Goal: Task Accomplishment & Management: Manage account settings

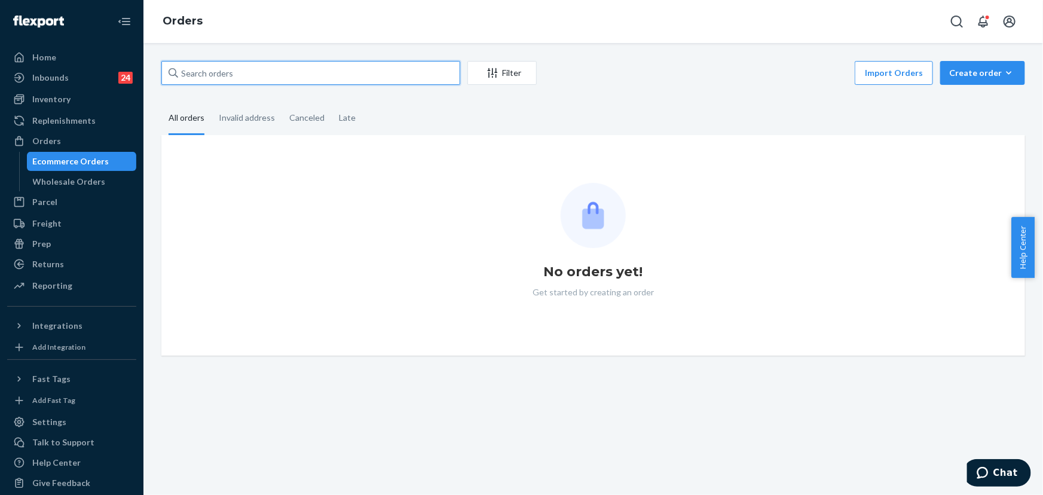
click at [245, 70] on input "text" at bounding box center [310, 73] width 299 height 24
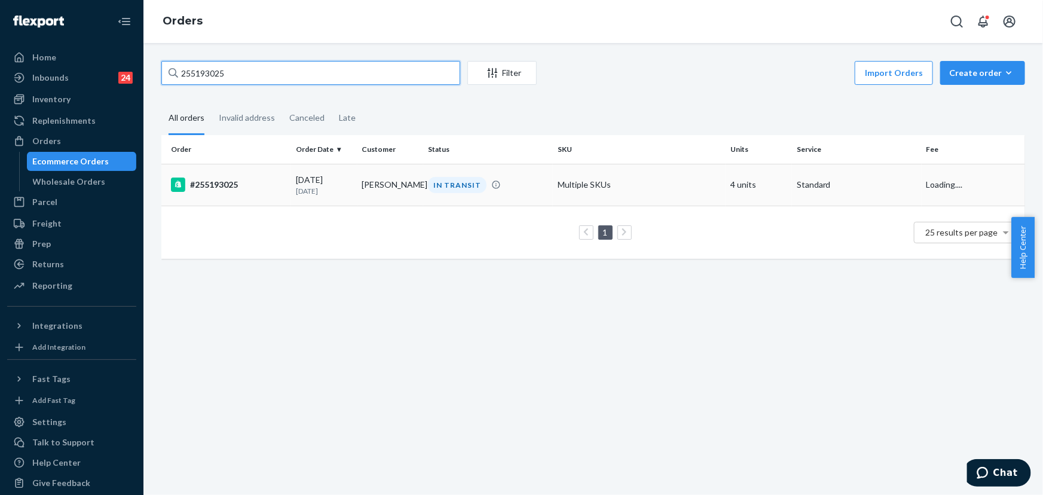
type input "255193025"
drag, startPoint x: 344, startPoint y: 185, endPoint x: 342, endPoint y: 179, distance: 6.7
click at [344, 186] on p "[DATE]" at bounding box center [324, 191] width 57 height 10
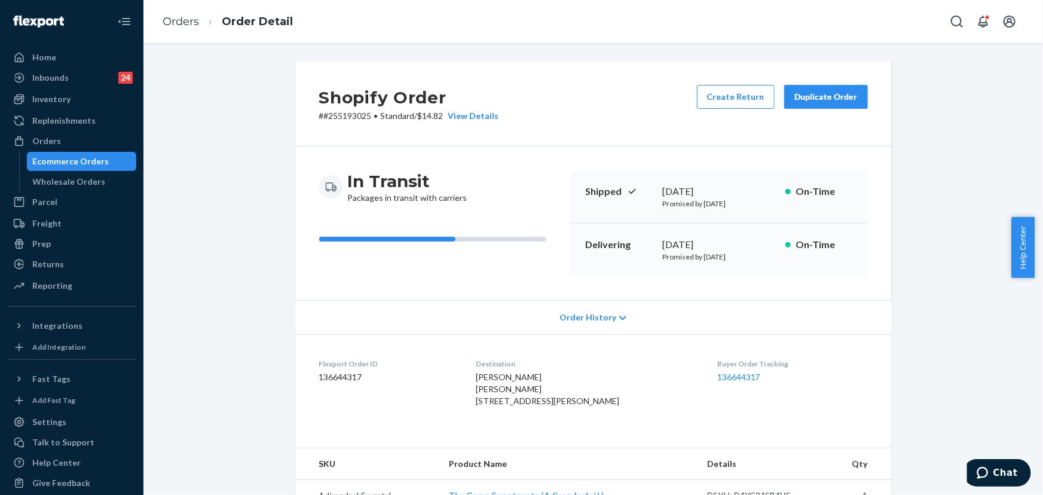
click at [827, 105] on button "Duplicate Order" at bounding box center [826, 97] width 84 height 24
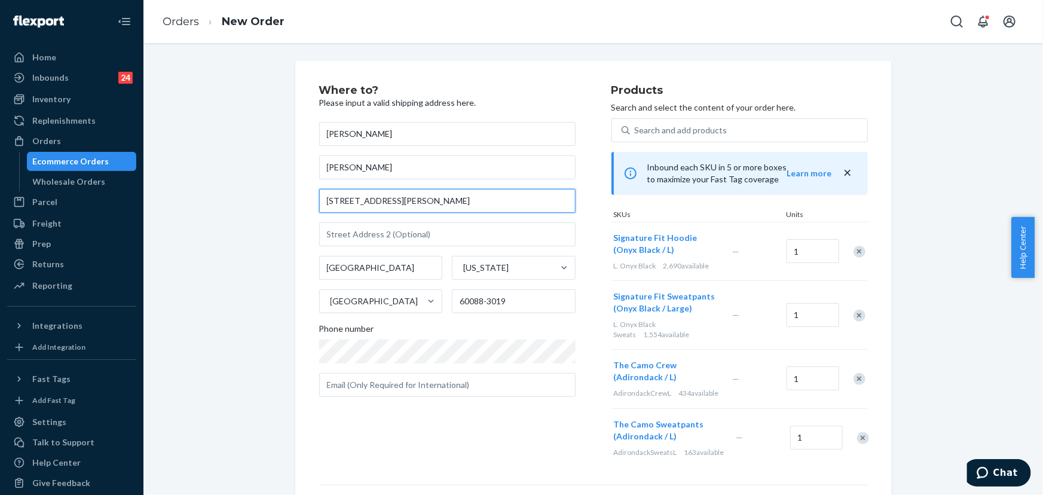
drag, startPoint x: 424, startPoint y: 200, endPoint x: 386, endPoint y: 200, distance: 38.8
click at [286, 199] on div "Where to? Please input a valid shipping address here. [PERSON_NAME] [PERSON_NAM…" at bounding box center [593, 362] width 614 height 603
paste input "[STREET_ADDRESS][PERSON_NAME]"
type input "720 Streamside Dr"
type input "[GEOGRAPHIC_DATA]"
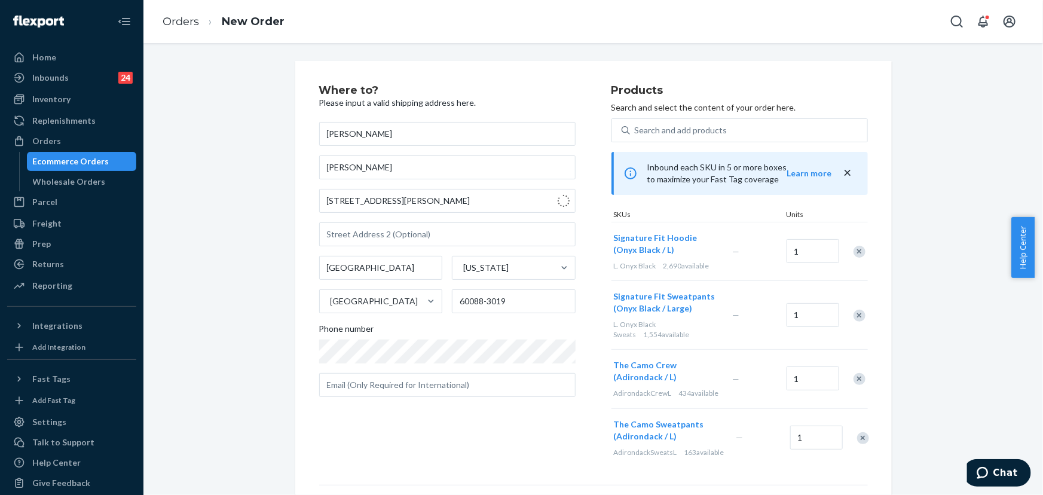
type input "29673"
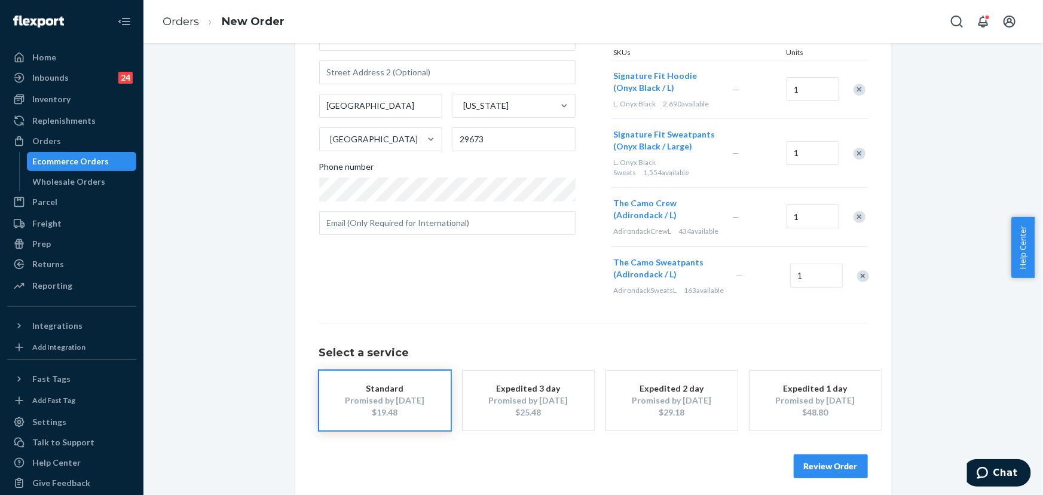
scroll to position [179, 0]
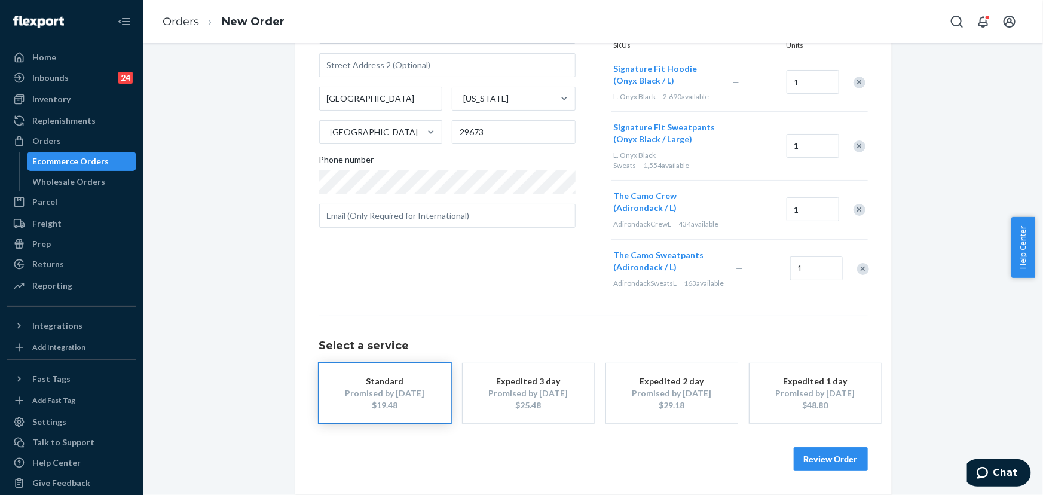
click at [837, 470] on button "Review Order" at bounding box center [831, 459] width 74 height 24
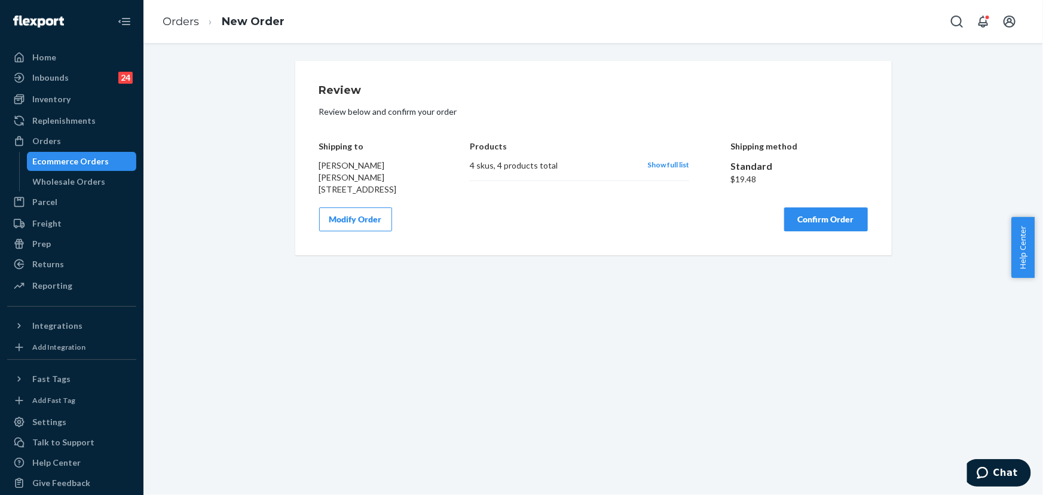
click at [824, 231] on button "Confirm Order" at bounding box center [826, 219] width 84 height 24
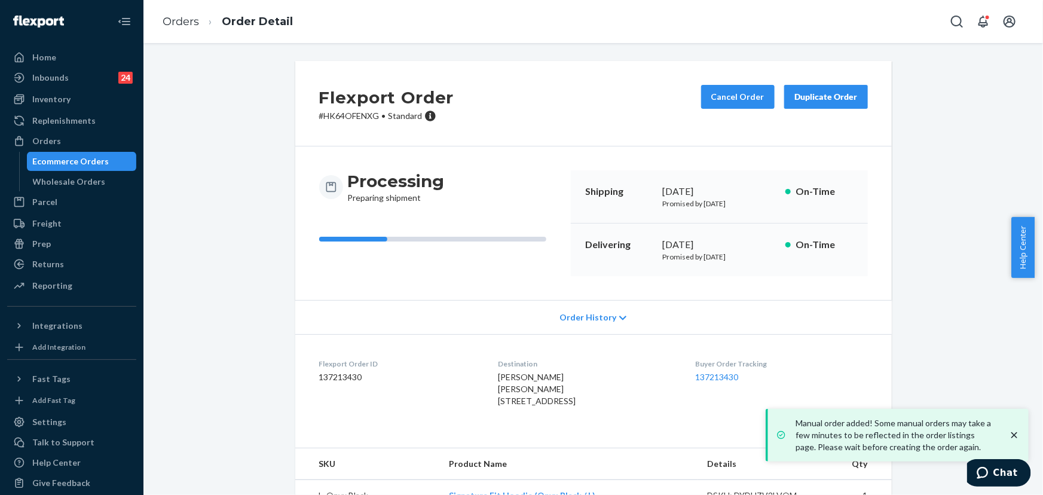
click at [359, 120] on p "# HK64OFENXG • Standard" at bounding box center [386, 116] width 135 height 12
copy p "HK64OFENXG"
drag, startPoint x: 37, startPoint y: 145, endPoint x: 53, endPoint y: 142, distance: 16.4
click at [38, 145] on div "Orders" at bounding box center [46, 141] width 29 height 12
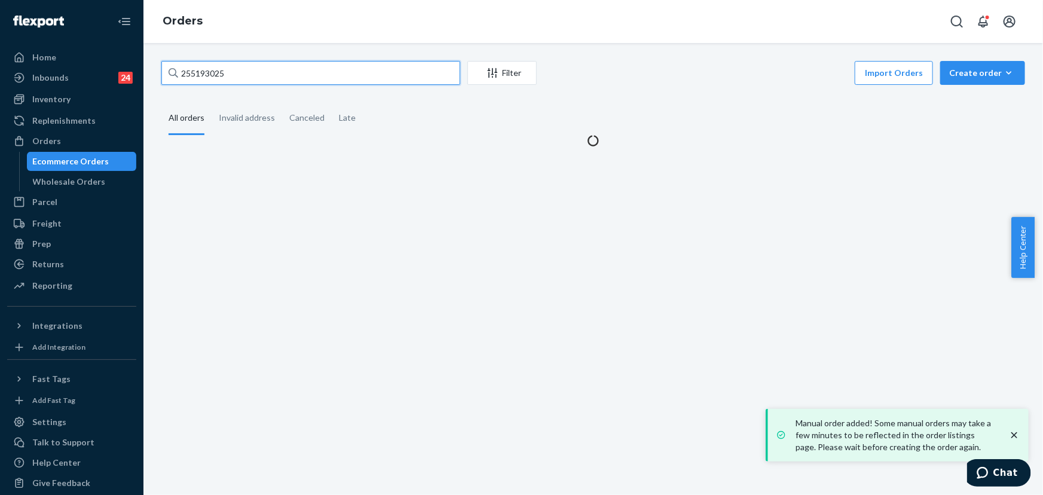
click at [272, 70] on input "255193025" at bounding box center [310, 73] width 299 height 24
paste input "37353"
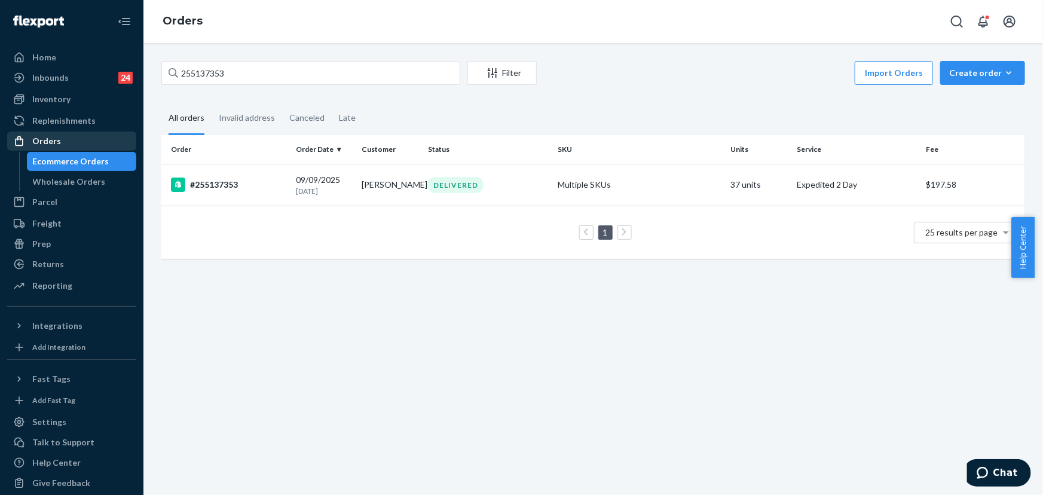
click at [63, 145] on div "Orders" at bounding box center [71, 141] width 127 height 17
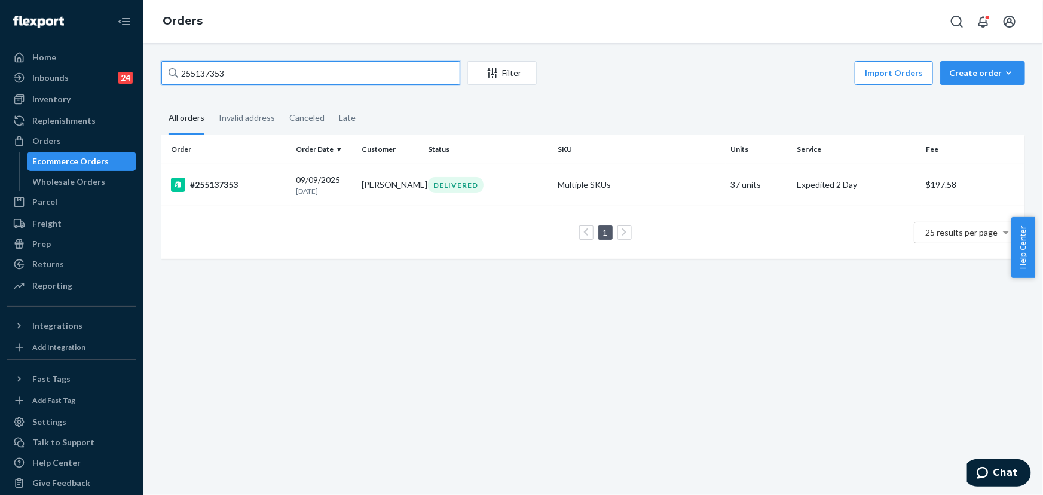
click at [235, 71] on input "255137353" at bounding box center [310, 73] width 299 height 24
paste input "80521"
click at [295, 71] on input "255180521" at bounding box center [310, 73] width 299 height 24
paste input "35460"
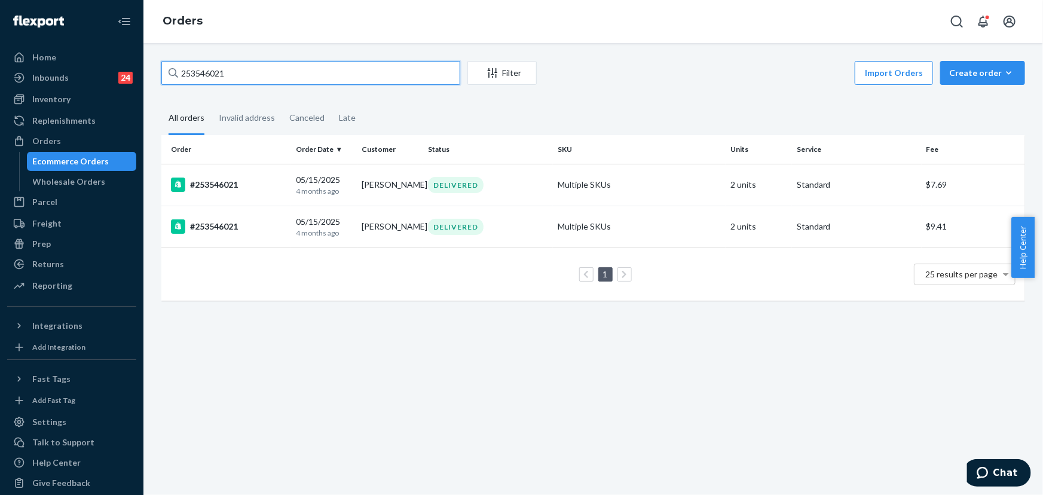
type input "253546021"
click at [488, 180] on div "DELIVERED" at bounding box center [488, 185] width 125 height 16
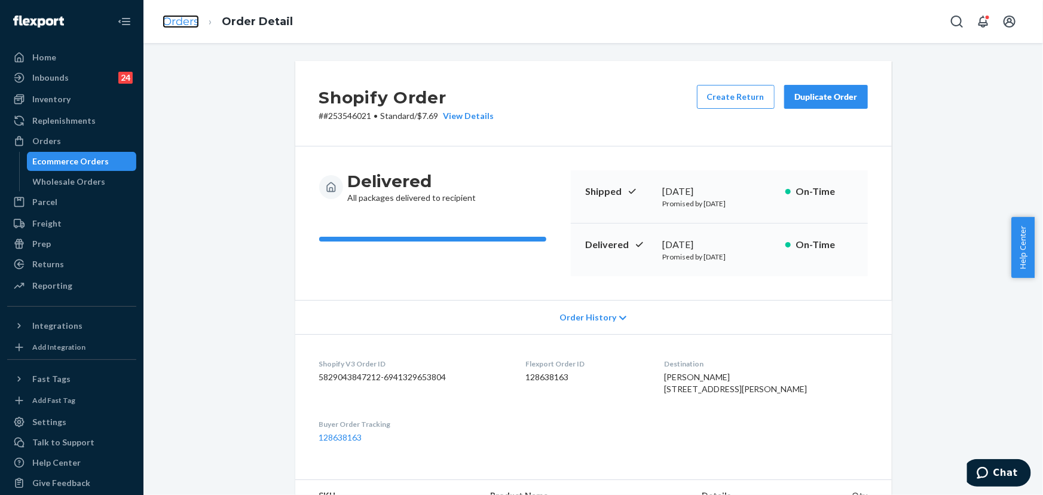
click at [173, 21] on link "Orders" at bounding box center [181, 21] width 36 height 13
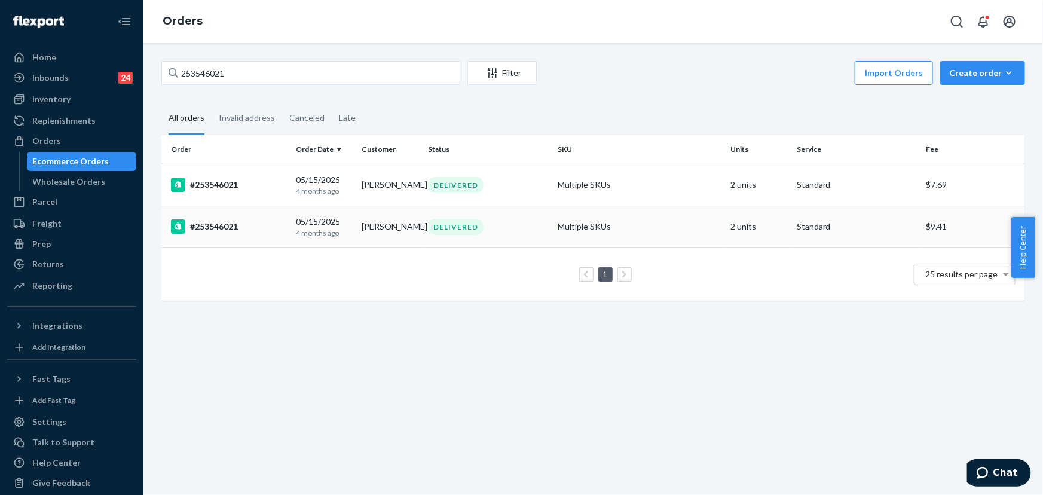
click at [493, 231] on div "DELIVERED" at bounding box center [488, 227] width 125 height 16
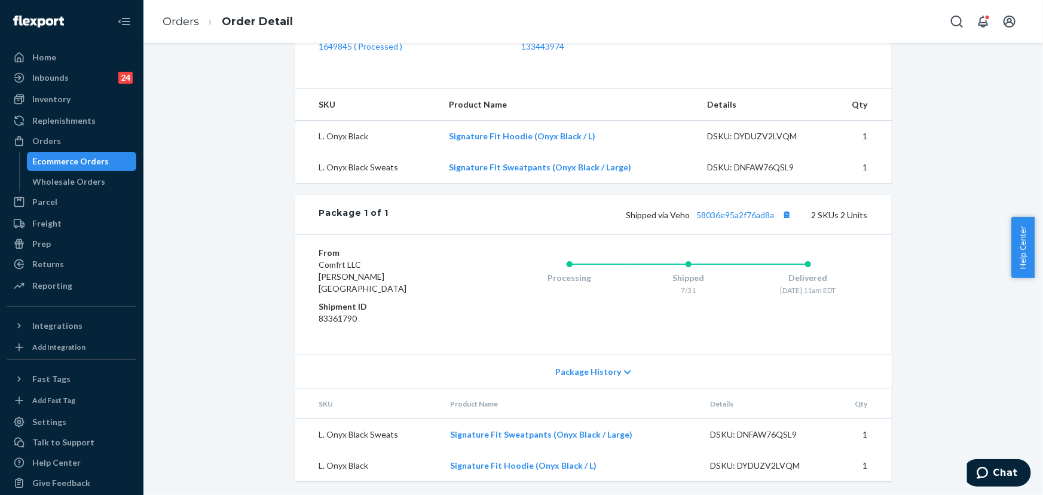
scroll to position [402, 0]
drag, startPoint x: 287, startPoint y: 112, endPoint x: 385, endPoint y: 134, distance: 100.6
click at [287, 112] on div "Shopify Order # #253546021 • Standard / $9.41 View Details Create Return Duplic…" at bounding box center [593, 74] width 614 height 811
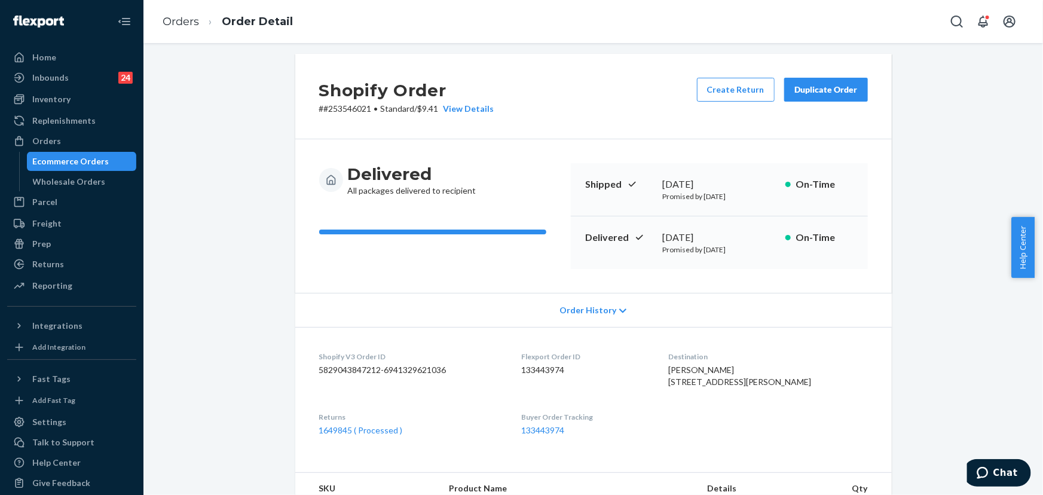
scroll to position [0, 0]
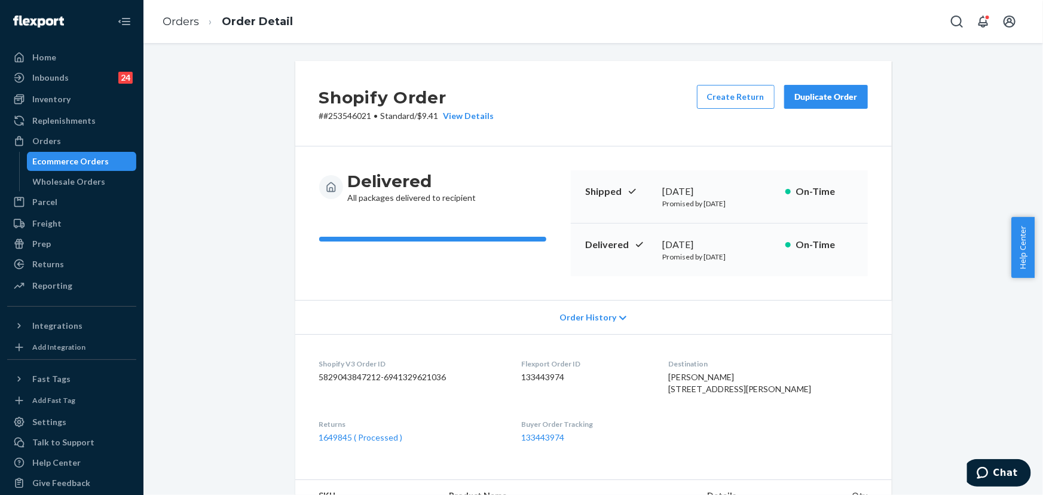
click at [819, 94] on div "Duplicate Order" at bounding box center [825, 97] width 63 height 12
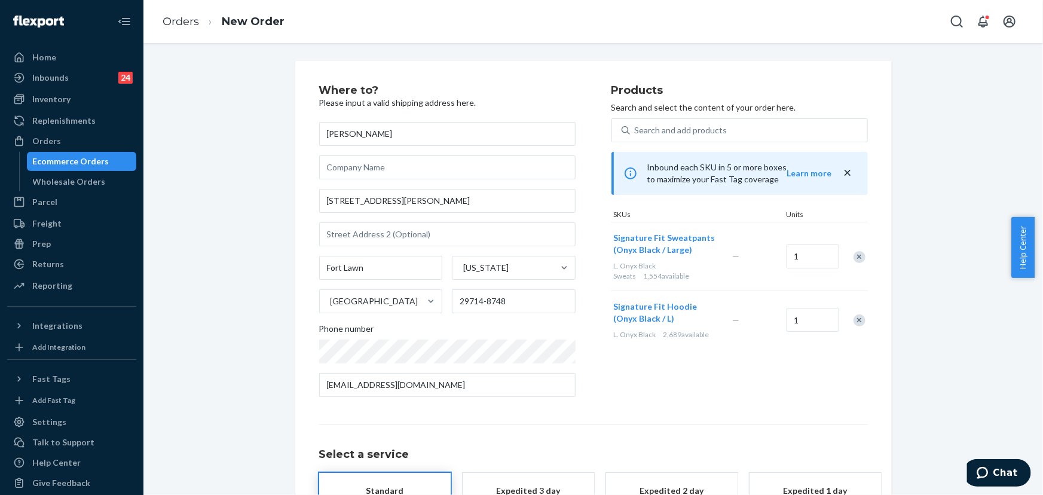
click at [856, 323] on div "Remove Item" at bounding box center [859, 320] width 12 height 12
click at [675, 369] on div "Products Search and select the content of your order here. Search and add produ…" at bounding box center [739, 246] width 256 height 322
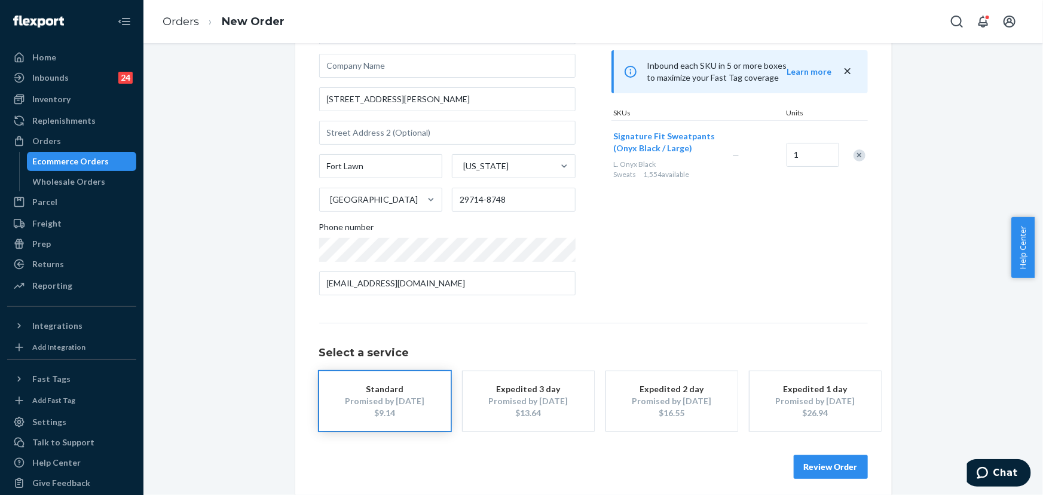
scroll to position [108, 0]
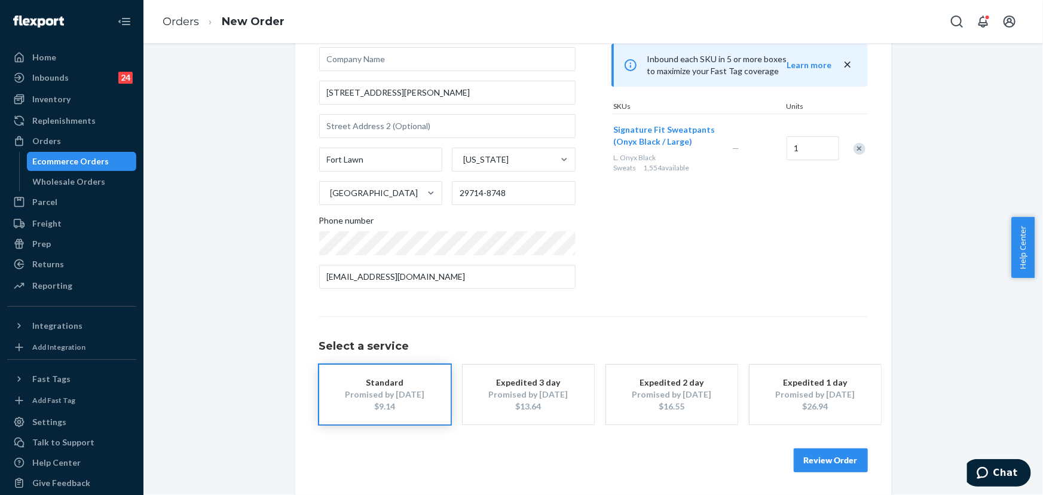
click at [810, 457] on button "Review Order" at bounding box center [831, 460] width 74 height 24
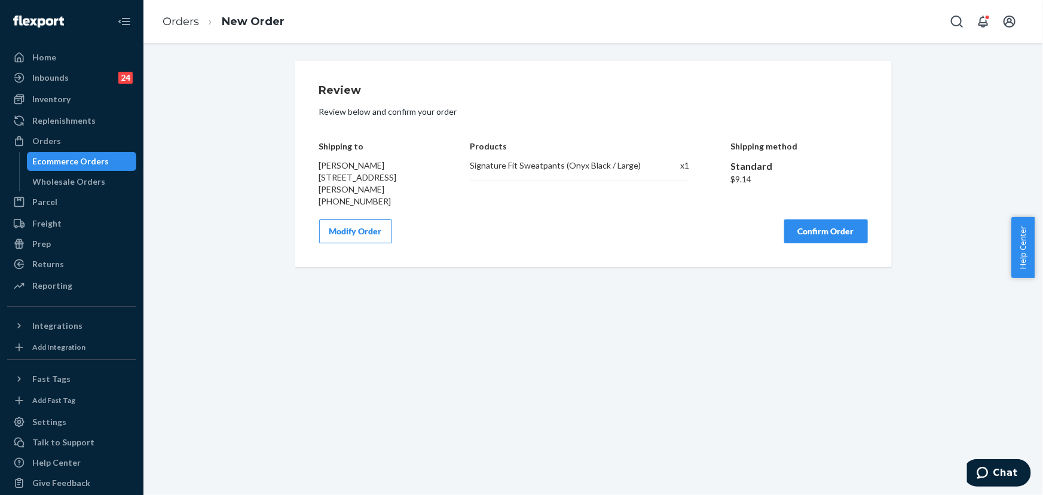
scroll to position [0, 0]
click at [806, 227] on button "Confirm Order" at bounding box center [826, 231] width 84 height 24
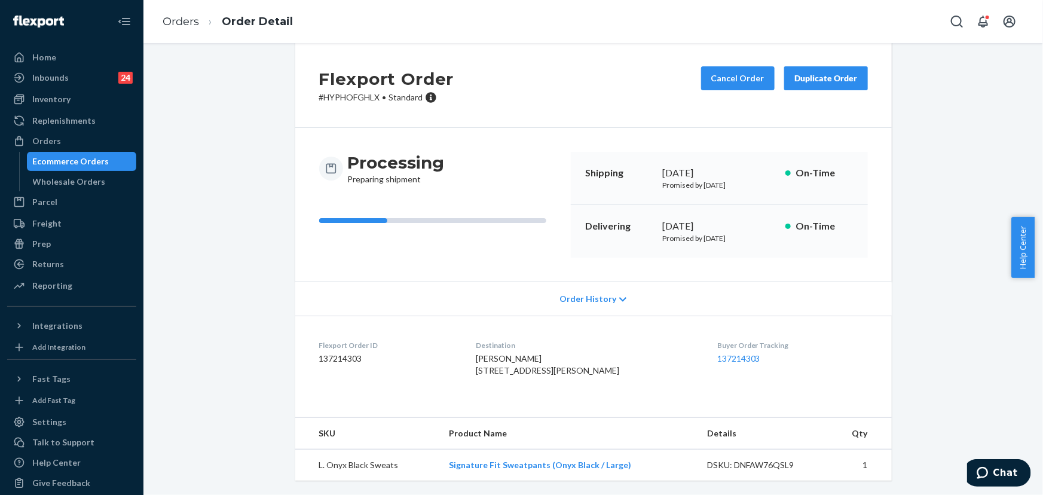
scroll to position [42, 0]
click at [358, 91] on p "# HYPHOFGHLX • Standard" at bounding box center [386, 97] width 135 height 12
copy p "HYPHOFGHLX"
click at [67, 142] on div "Orders" at bounding box center [71, 141] width 127 height 17
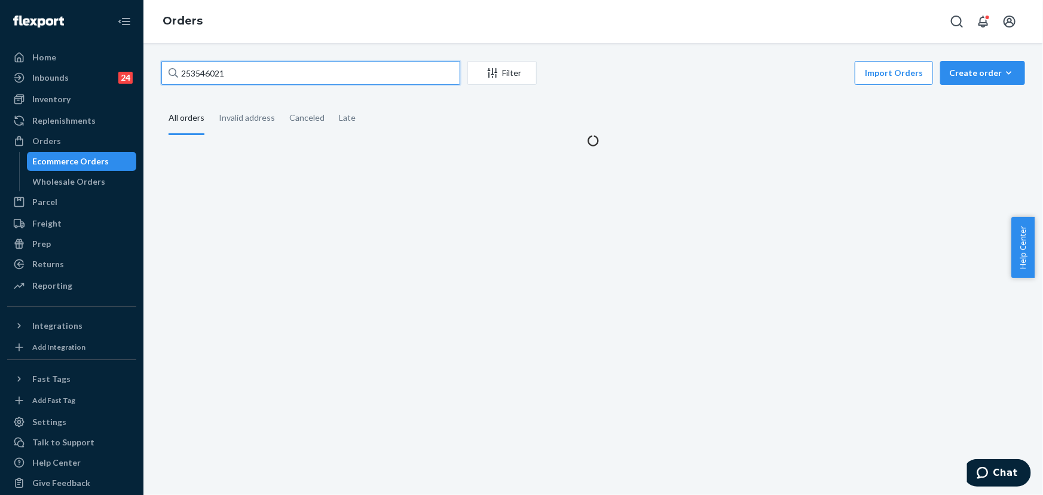
click at [253, 84] on input "253546021" at bounding box center [310, 73] width 299 height 24
paste input "4831280"
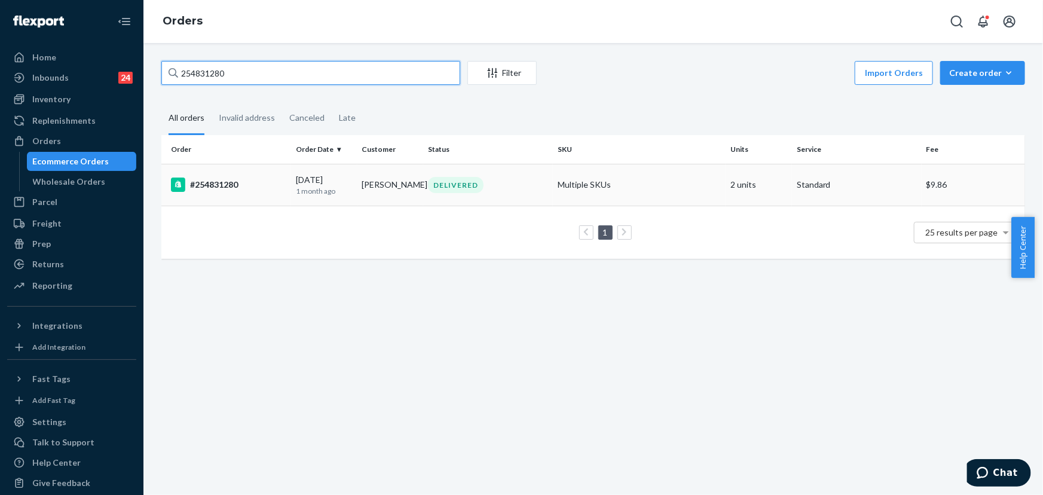
type input "254831280"
click at [506, 185] on div "DELIVERED" at bounding box center [488, 185] width 125 height 16
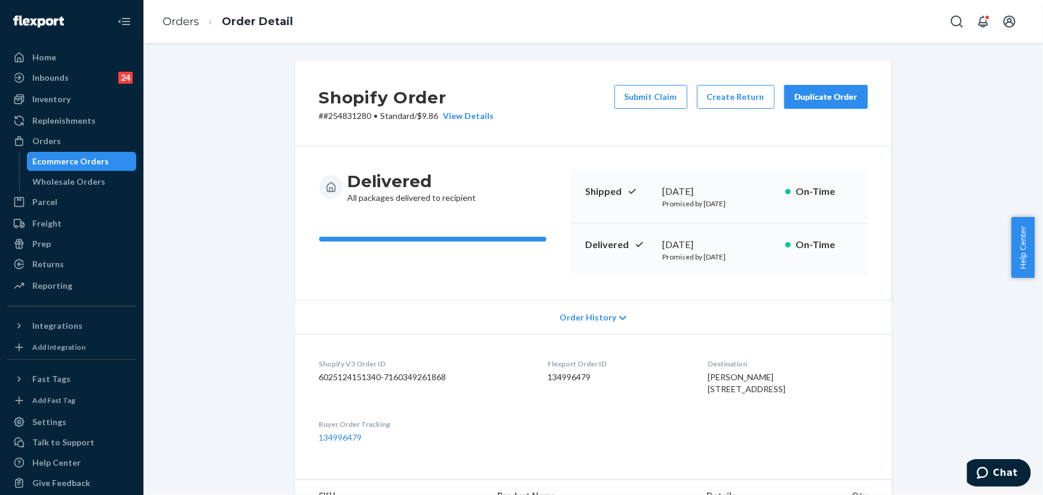
click at [824, 101] on div "Duplicate Order" at bounding box center [825, 97] width 63 height 12
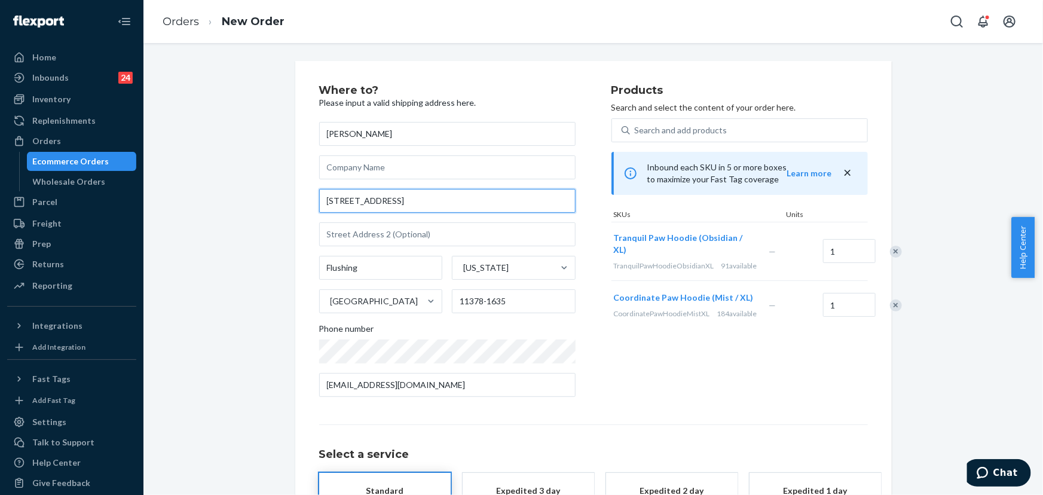
click at [420, 197] on input "[STREET_ADDRESS]" at bounding box center [447, 201] width 256 height 24
paste input "-[STREET_ADDRESS]"
type input "[STREET_ADDRESS]"
type input "Queens - [US_STATE]"
type input "11378"
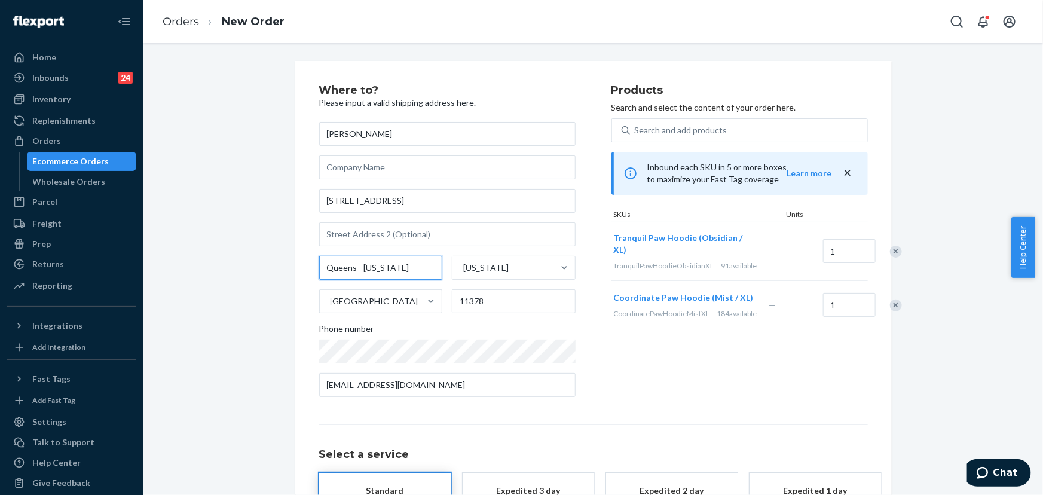
click at [364, 274] on input "Queens - [US_STATE]" at bounding box center [381, 268] width 124 height 24
paste input "St Maspeth"
type input "St Maspeth"
click at [597, 387] on div "Where to? Please input a valid shipping address here. [PERSON_NAME] [STREET_ADD…" at bounding box center [465, 246] width 292 height 322
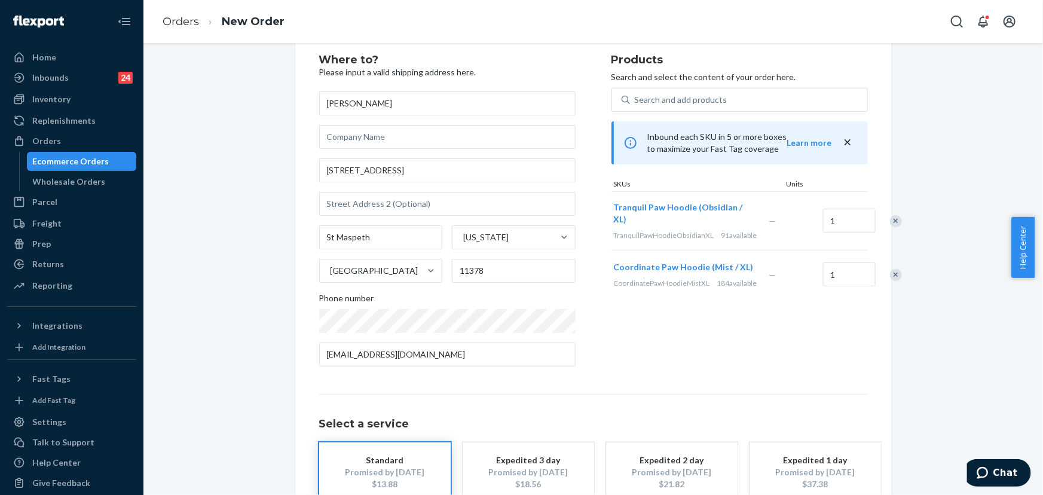
scroll to position [108, 0]
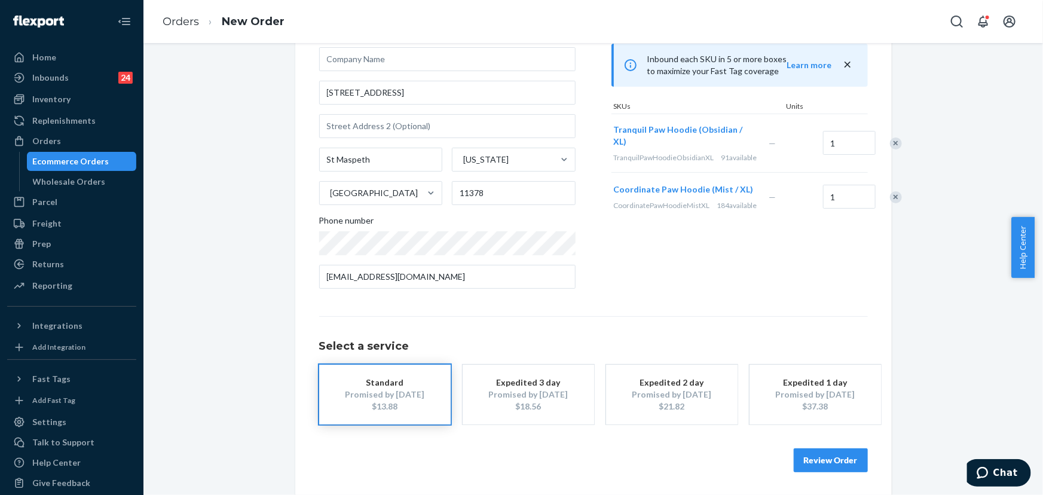
click at [825, 475] on div "Where to? Please input a valid shipping address here. [PERSON_NAME] [STREET_ADD…" at bounding box center [593, 224] width 596 height 543
click at [829, 464] on button "Review Order" at bounding box center [831, 460] width 74 height 24
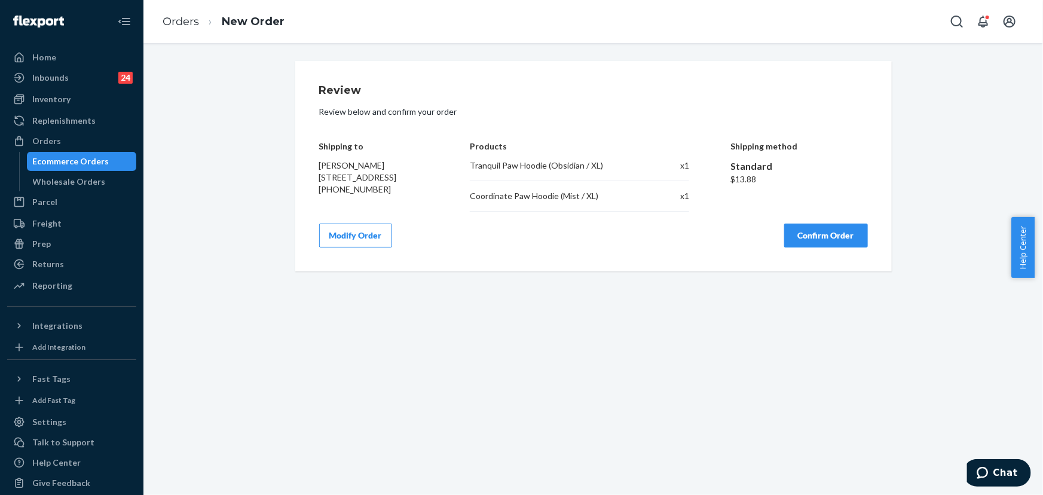
click at [821, 235] on button "Confirm Order" at bounding box center [826, 236] width 84 height 24
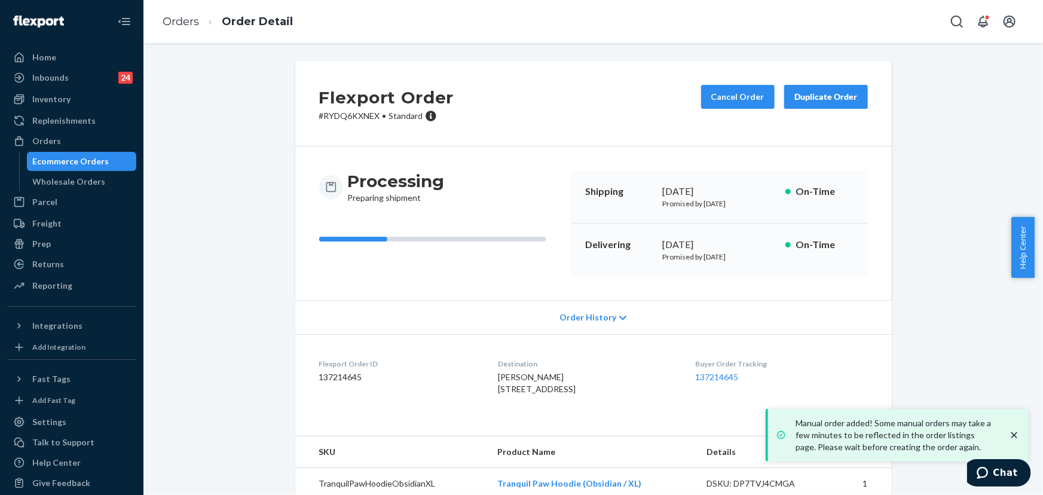
click at [699, 239] on div "[DATE]" at bounding box center [719, 245] width 113 height 14
click at [356, 112] on p "# RYDQ6KXNEX • Standard" at bounding box center [386, 116] width 135 height 12
copy p "RYDQ6KXNEX"
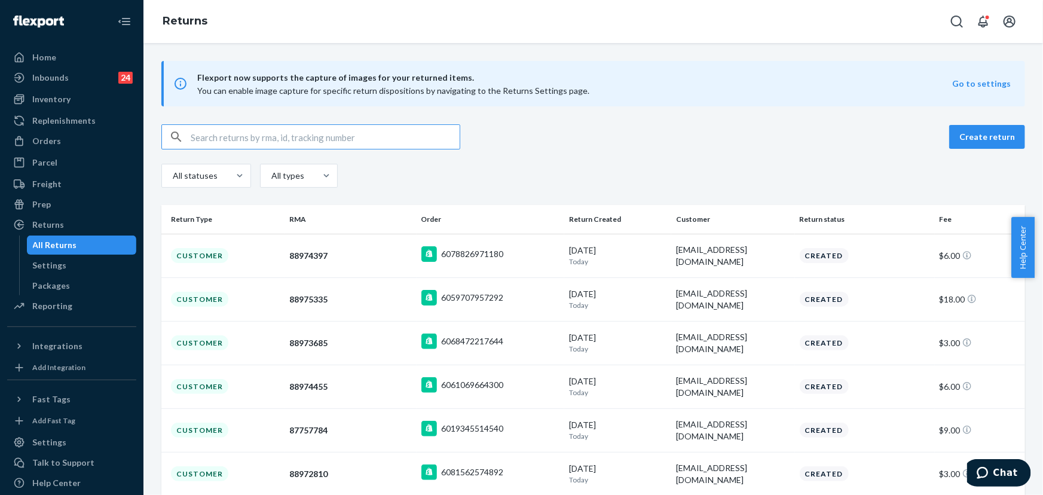
click at [225, 143] on input "text" at bounding box center [325, 137] width 269 height 24
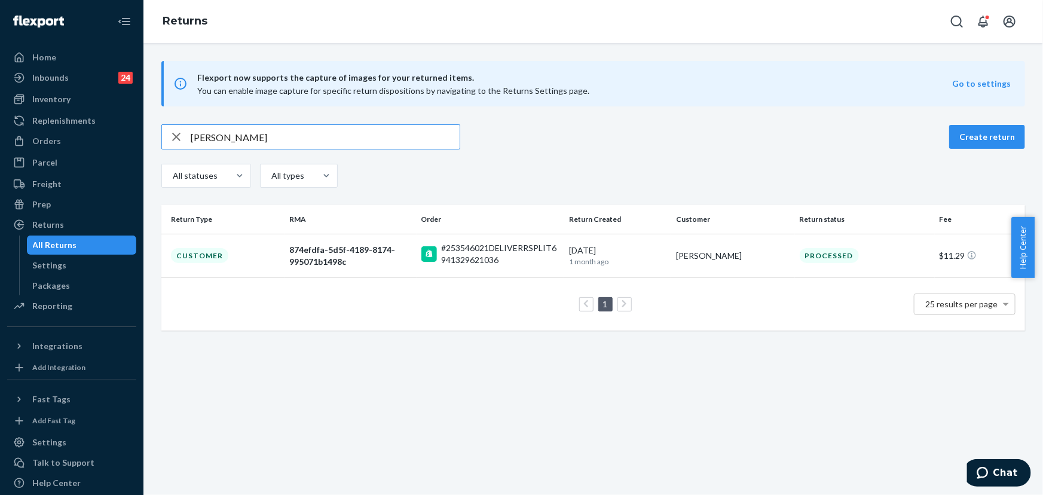
type input "[PERSON_NAME]"
click at [581, 258] on p "1 month ago" at bounding box center [617, 261] width 97 height 10
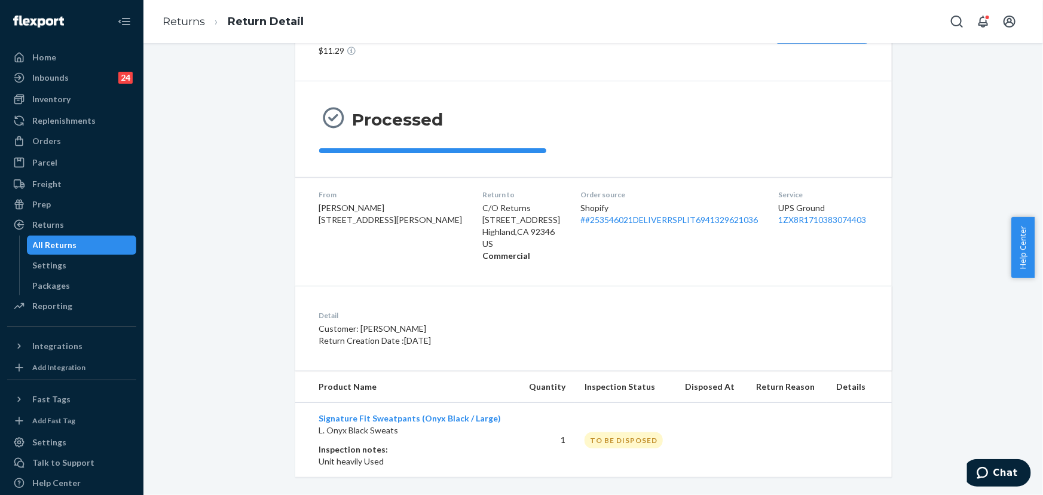
scroll to position [77, 0]
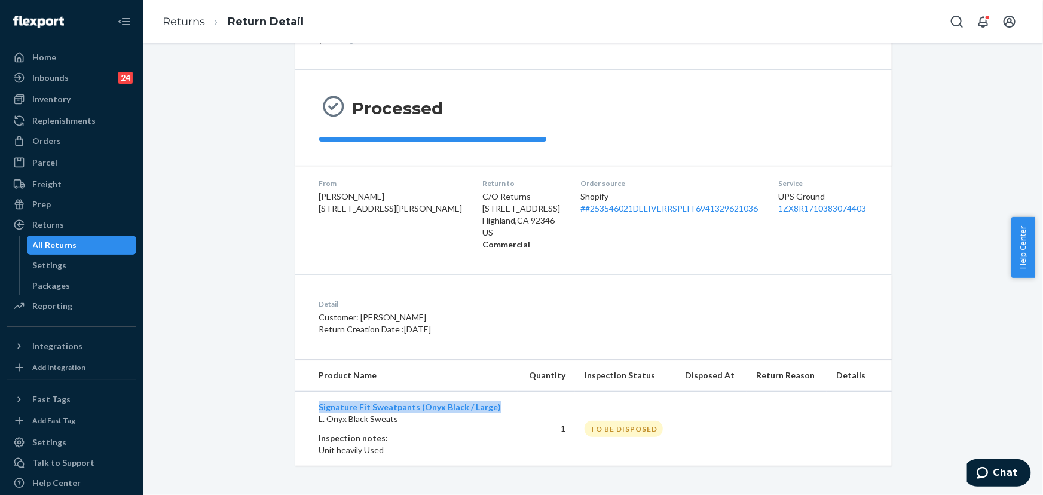
drag, startPoint x: 491, startPoint y: 405, endPoint x: 305, endPoint y: 402, distance: 185.3
click at [305, 402] on td "Signature Fit Sweatpants (Onyx Black / Large) L. Onyx Black Sweats Inspection n…" at bounding box center [406, 428] width 223 height 75
copy link "Signature Fit Sweatpants (Onyx Black / Large)"
